Goal: Navigation & Orientation: Find specific page/section

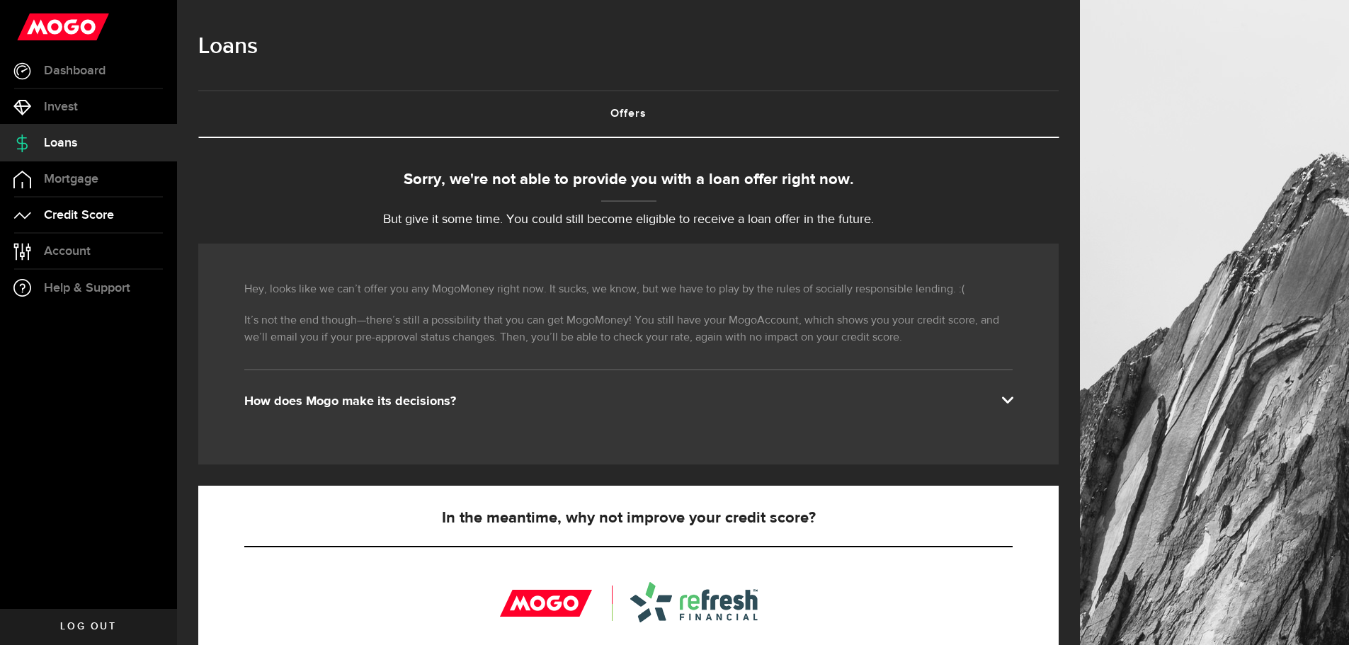
click at [109, 209] on span "Credit Score" at bounding box center [79, 215] width 70 height 13
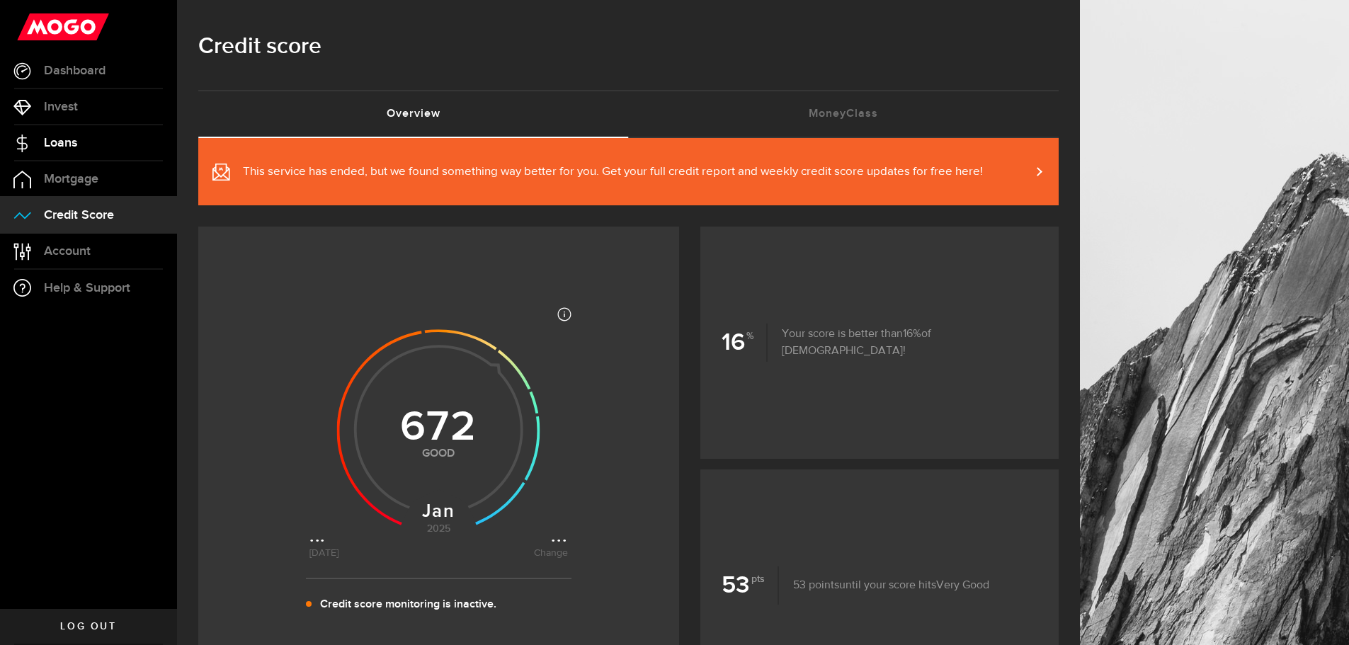
click at [114, 140] on link "Loans" at bounding box center [88, 142] width 177 height 35
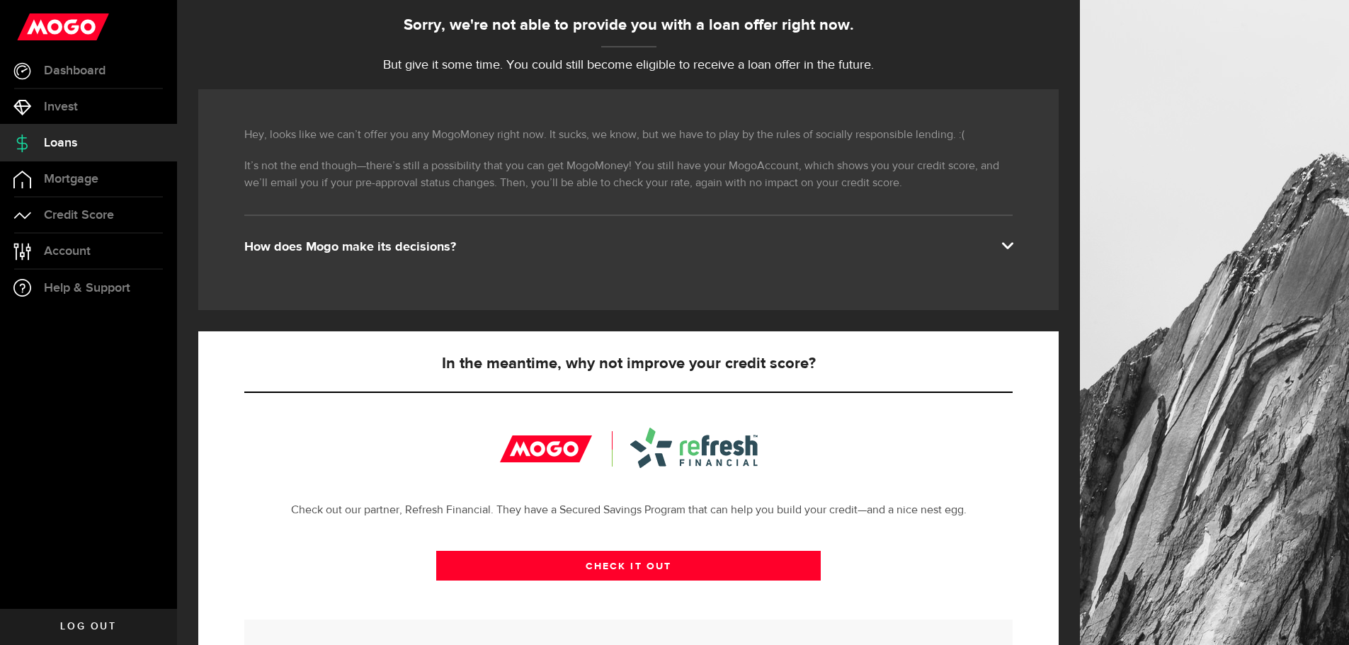
scroll to position [311, 0]
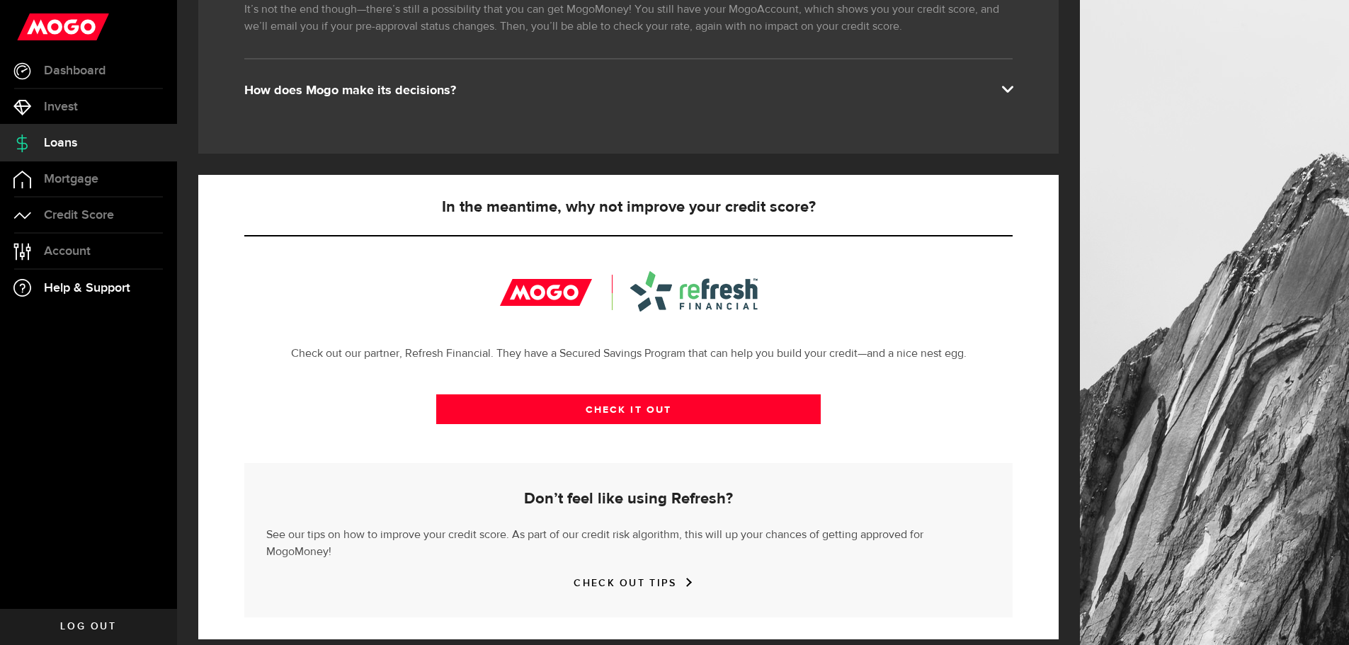
click at [80, 288] on span "Help & Support" at bounding box center [87, 288] width 86 height 13
click at [99, 257] on link "Account Compte" at bounding box center [88, 251] width 177 height 35
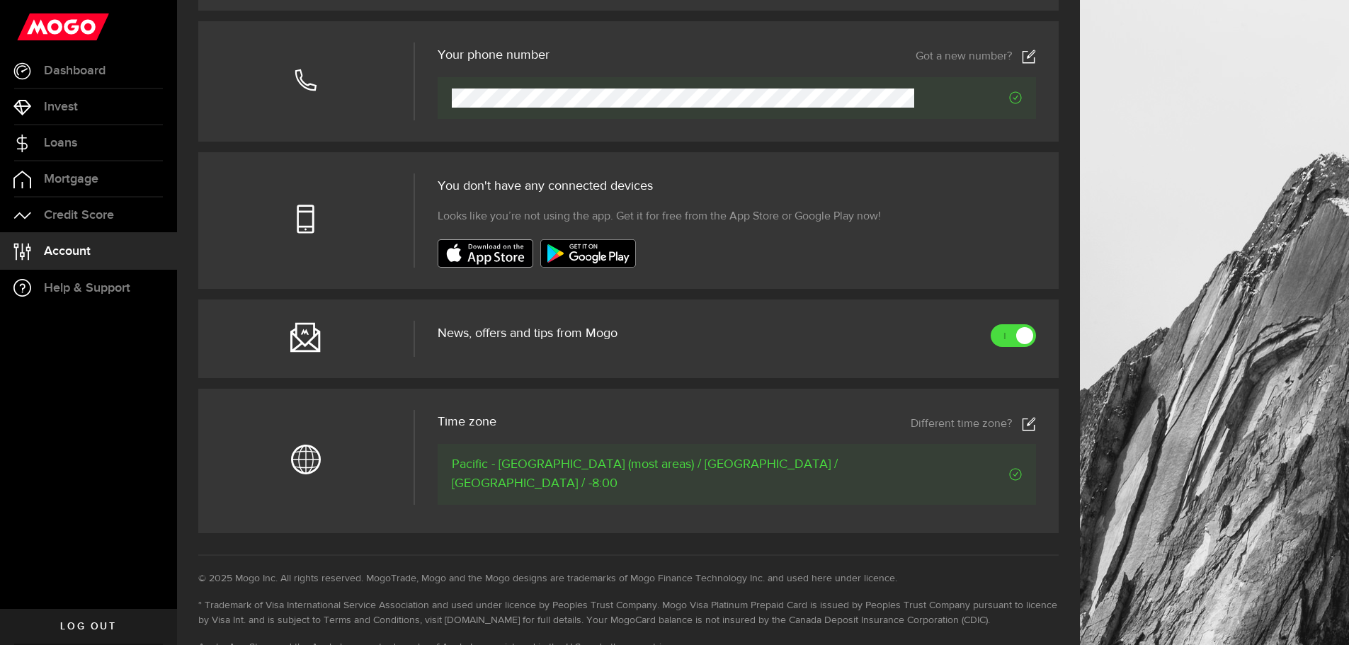
scroll to position [503, 0]
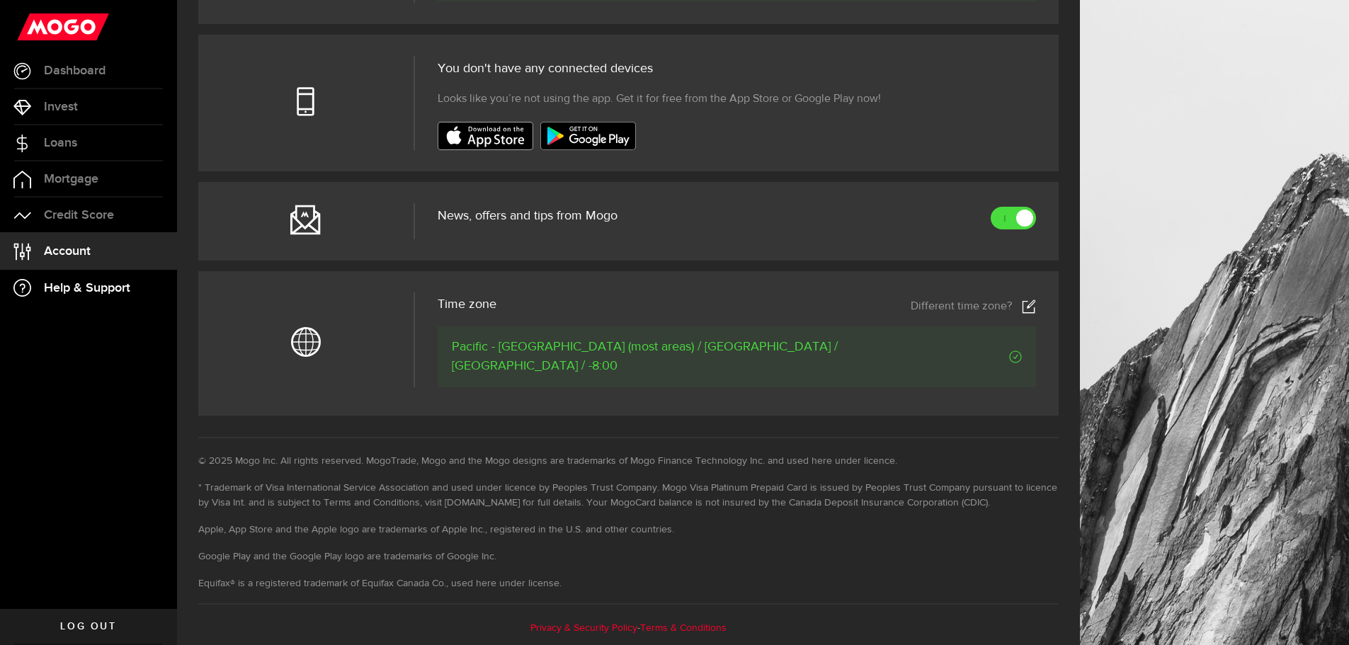
click at [80, 290] on span "Help & Support" at bounding box center [87, 288] width 86 height 13
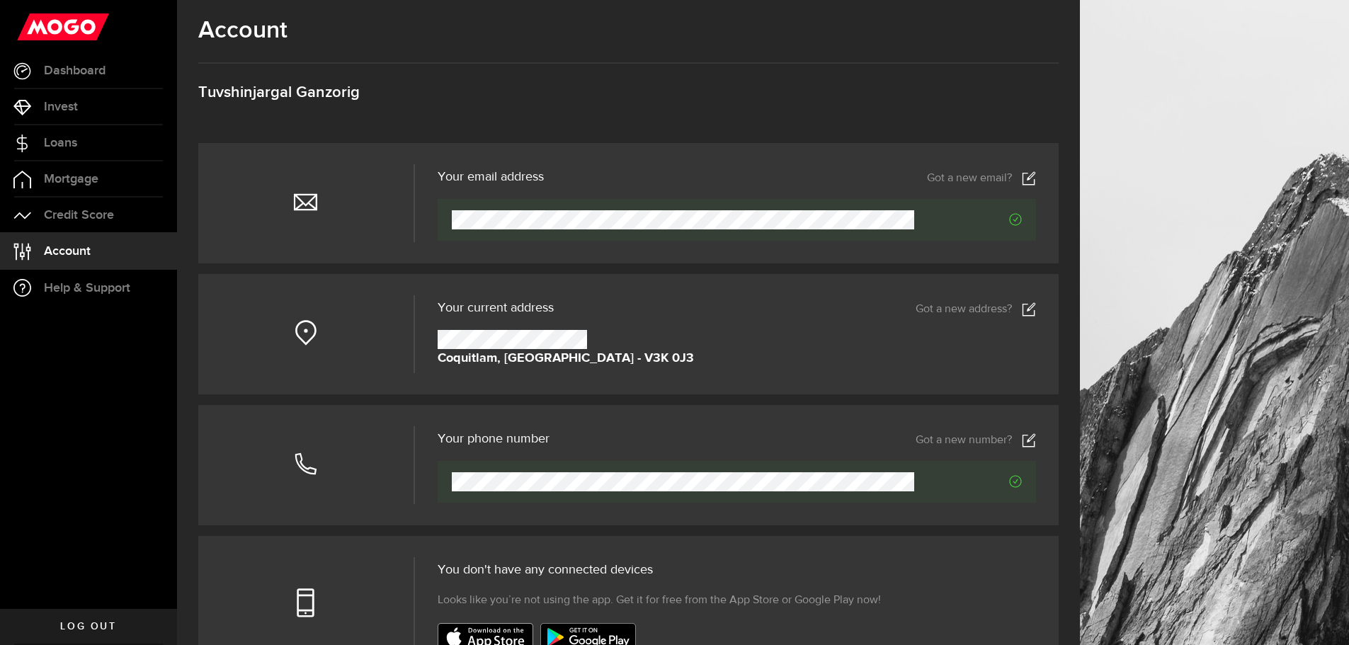
scroll to position [0, 0]
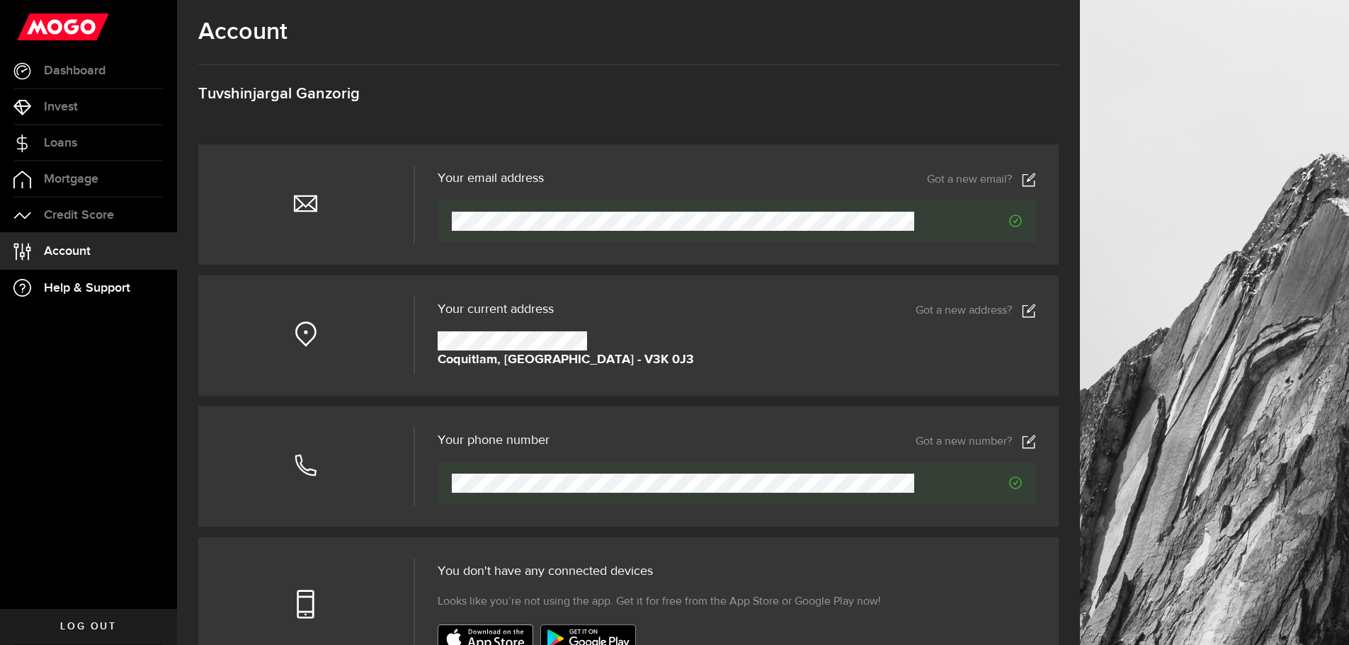
click at [130, 285] on span "Help & Support" at bounding box center [87, 288] width 86 height 13
click at [108, 288] on span "Help & Support" at bounding box center [87, 288] width 86 height 13
click at [103, 173] on link "Mortgage" at bounding box center [88, 178] width 177 height 35
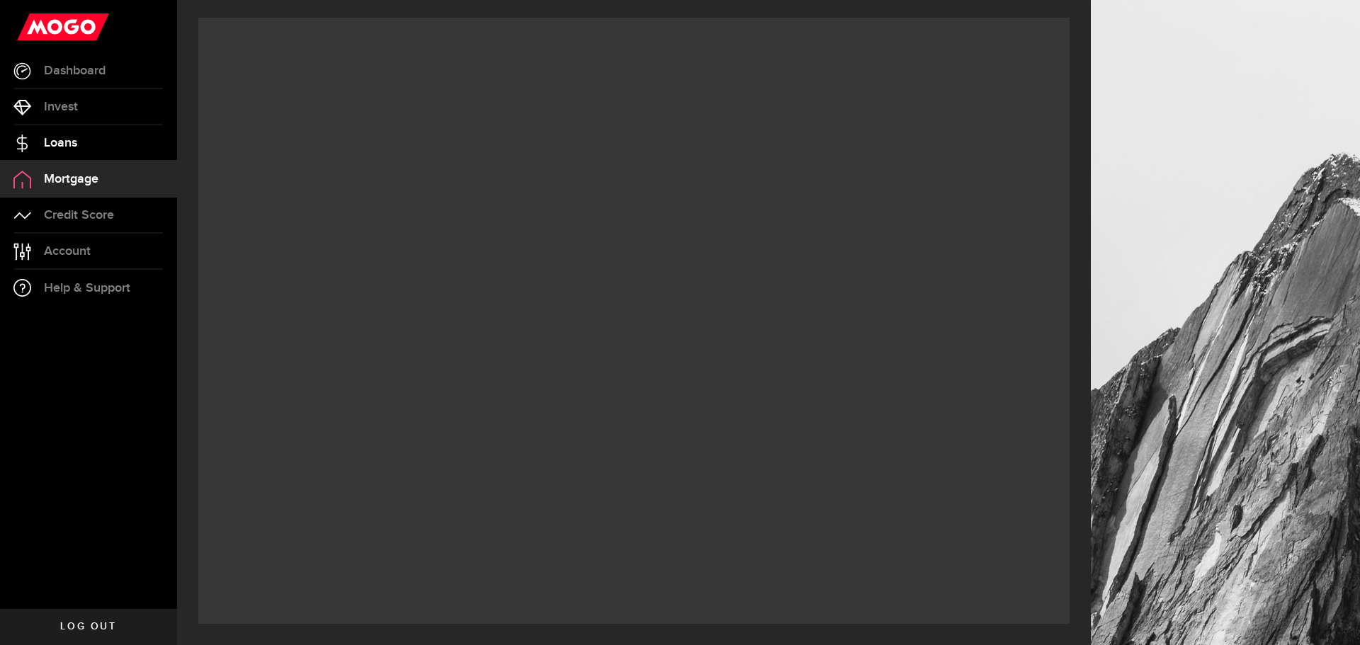
click at [101, 147] on link "Loans" at bounding box center [88, 142] width 177 height 35
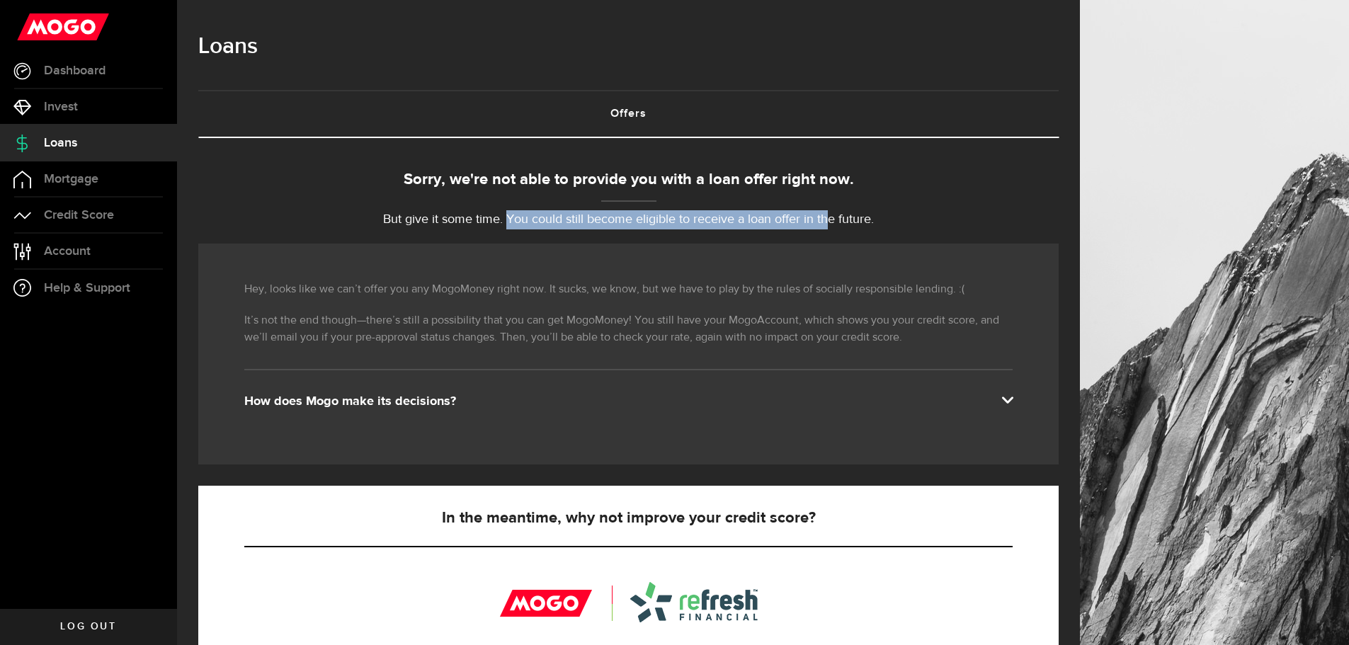
drag, startPoint x: 512, startPoint y: 223, endPoint x: 851, endPoint y: 224, distance: 338.5
click at [845, 222] on p "But give it some time. You could still become eligible to receive a loan offer …" at bounding box center [628, 219] width 861 height 19
